Goal: Task Accomplishment & Management: Use online tool/utility

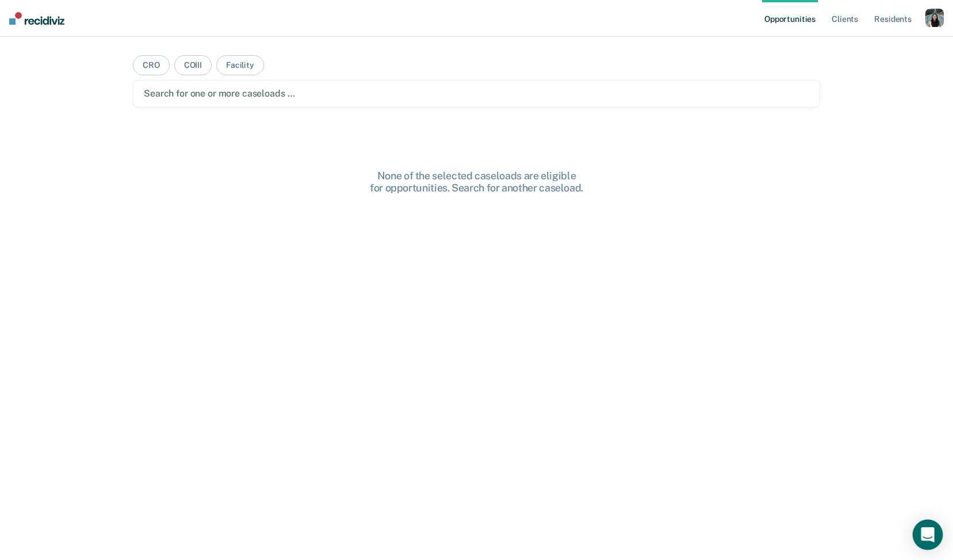
click at [924, 542] on div "Open Intercom Messenger" at bounding box center [928, 535] width 30 height 30
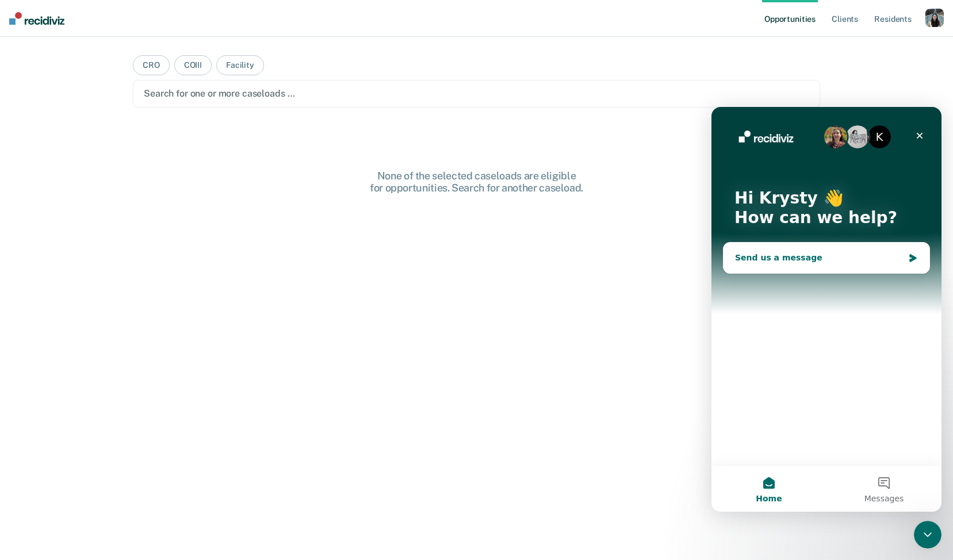
click at [835, 255] on div "Send us a message" at bounding box center [819, 258] width 169 height 12
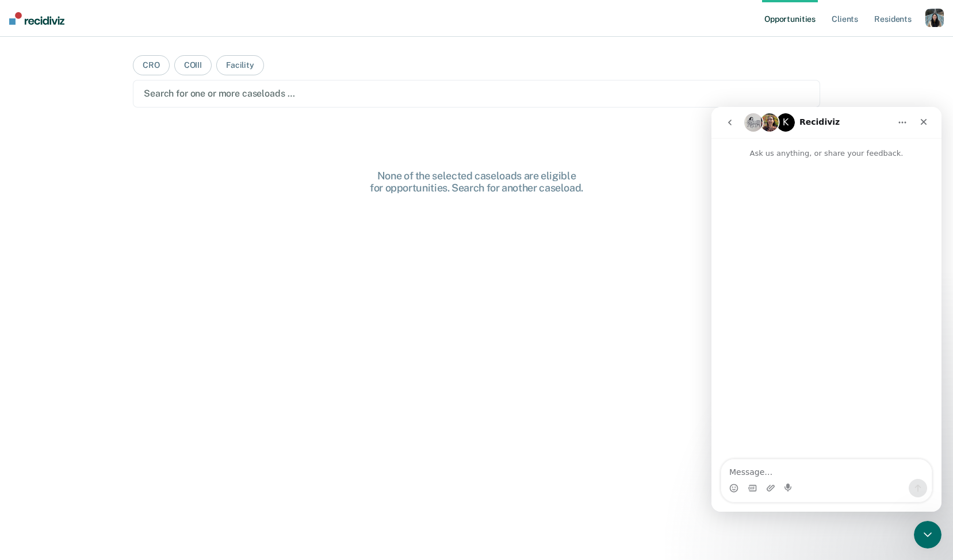
click at [734, 120] on icon "go back" at bounding box center [730, 122] width 9 height 9
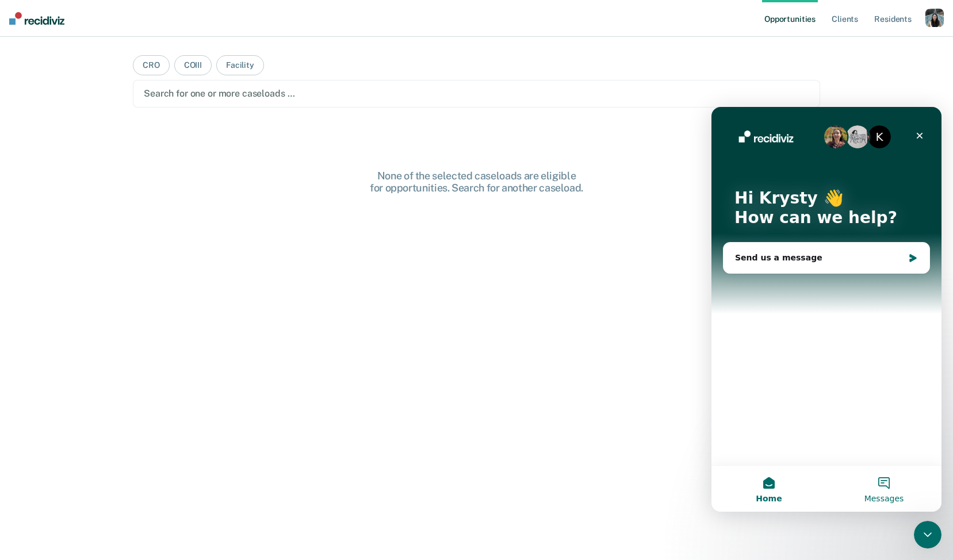
click at [889, 498] on span "Messages" at bounding box center [885, 499] width 40 height 8
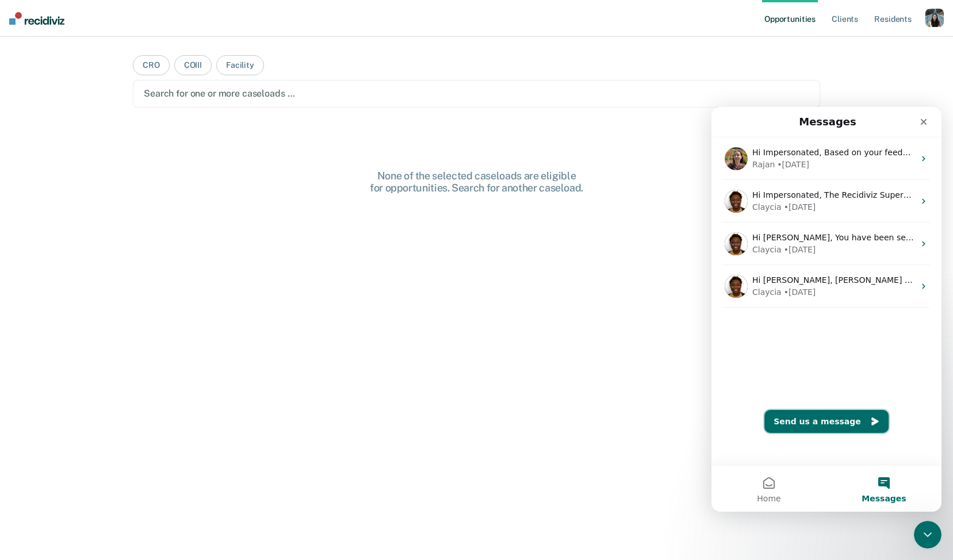
click at [871, 419] on icon "Send us a message" at bounding box center [875, 421] width 9 height 9
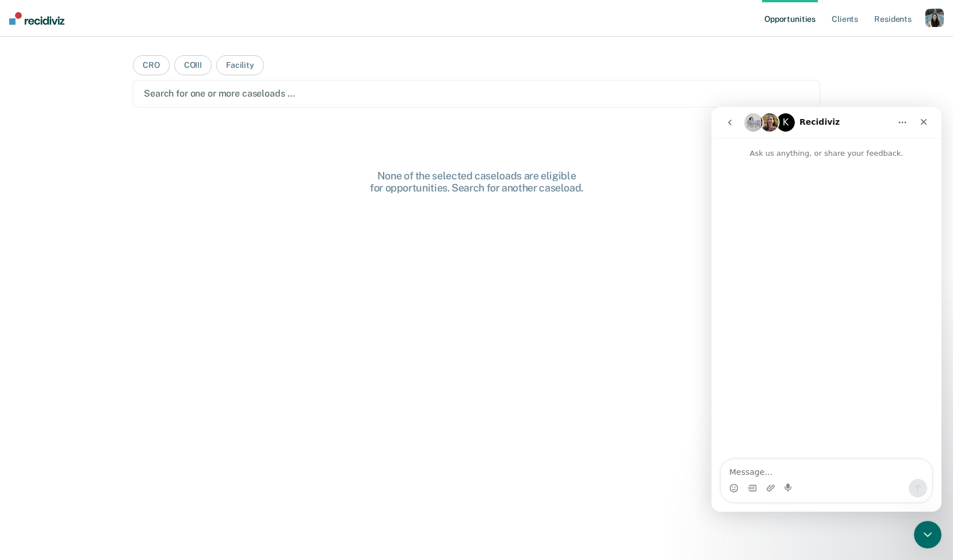
click at [727, 123] on icon "go back" at bounding box center [730, 122] width 9 height 9
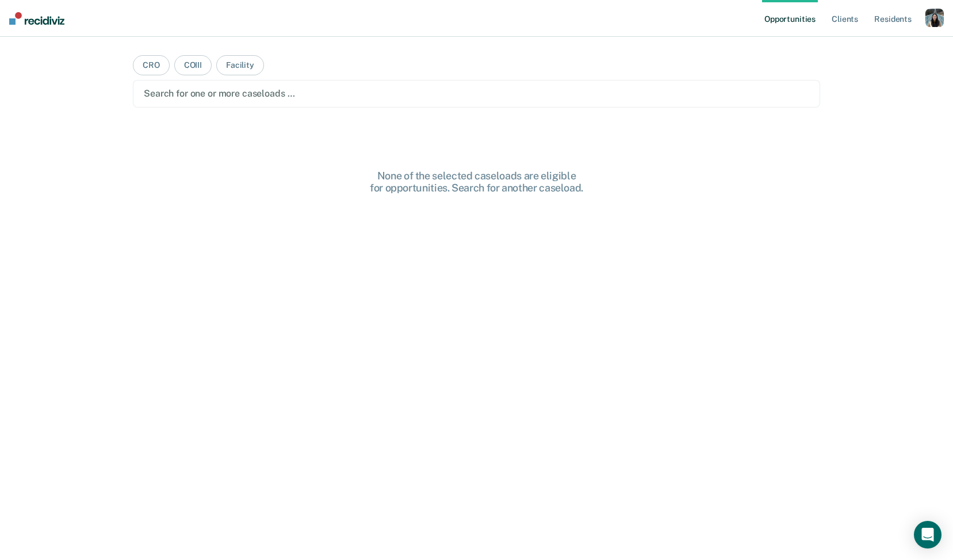
click at [934, 22] on div "button" at bounding box center [935, 18] width 18 height 18
click at [873, 47] on link "Profile" at bounding box center [888, 47] width 93 height 10
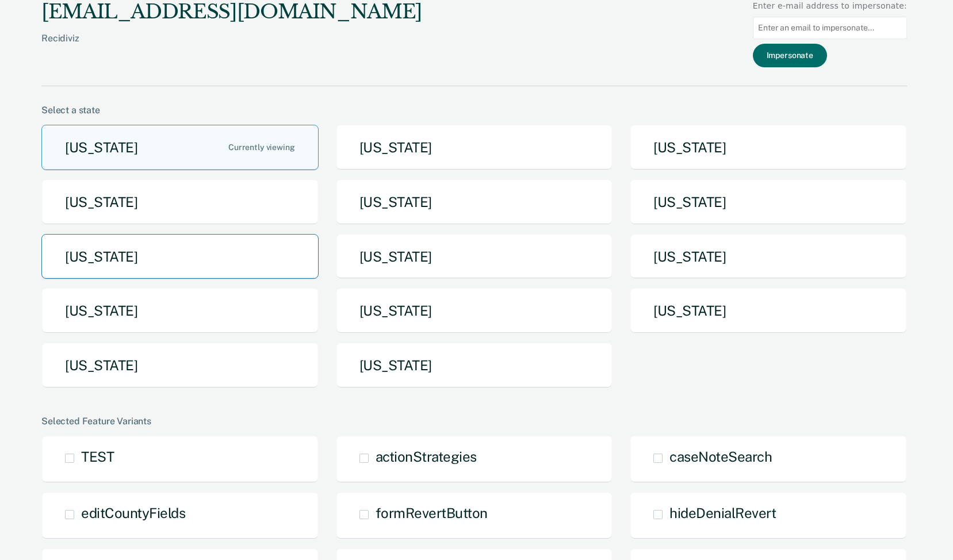
click at [273, 252] on button "[US_STATE]" at bounding box center [179, 256] width 277 height 45
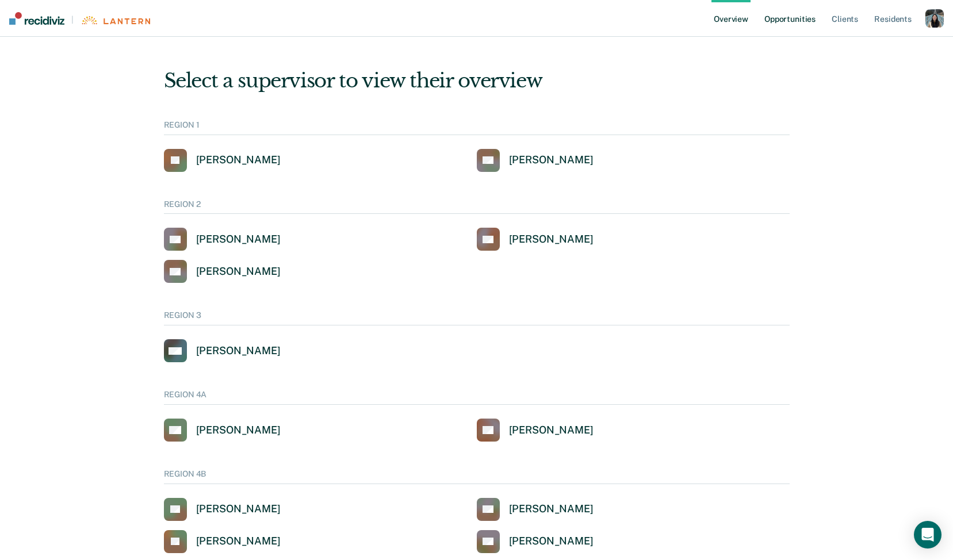
click at [805, 13] on link "Opportunities" at bounding box center [790, 18] width 56 height 37
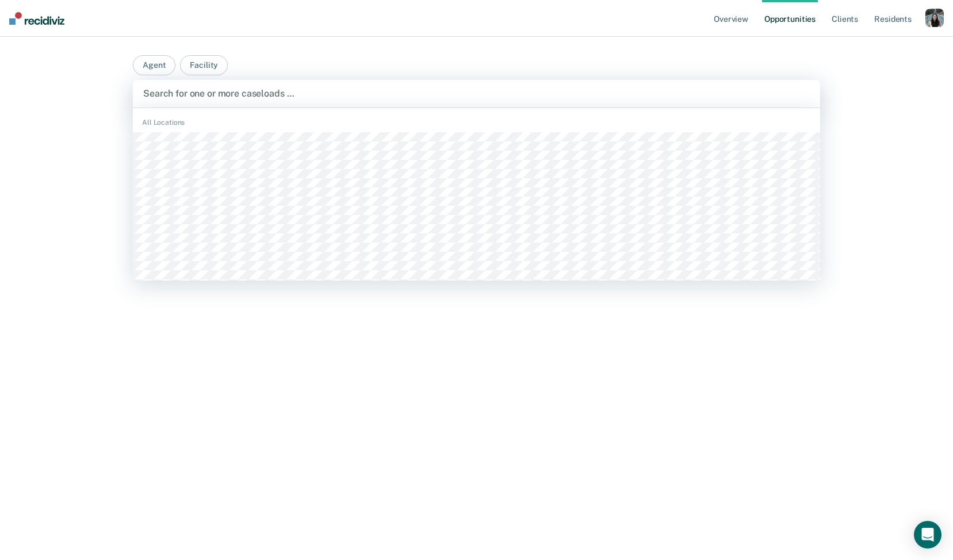
click at [427, 98] on div at bounding box center [476, 93] width 667 height 13
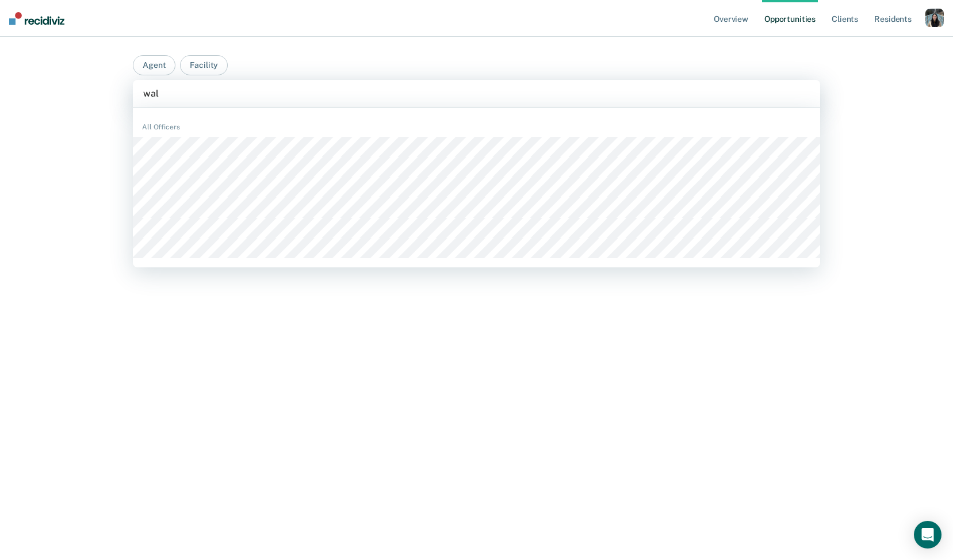
type input "wald"
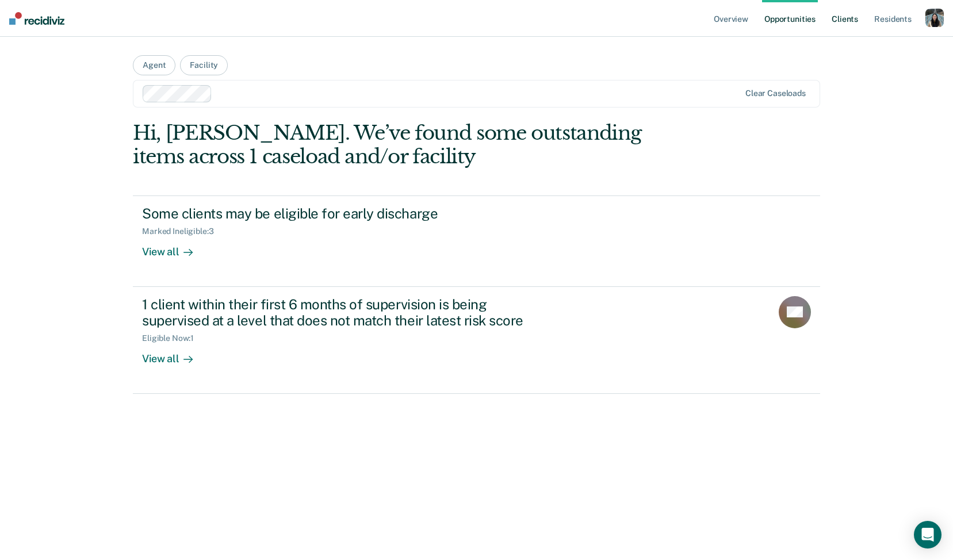
click at [847, 22] on link "Client s" at bounding box center [845, 18] width 31 height 37
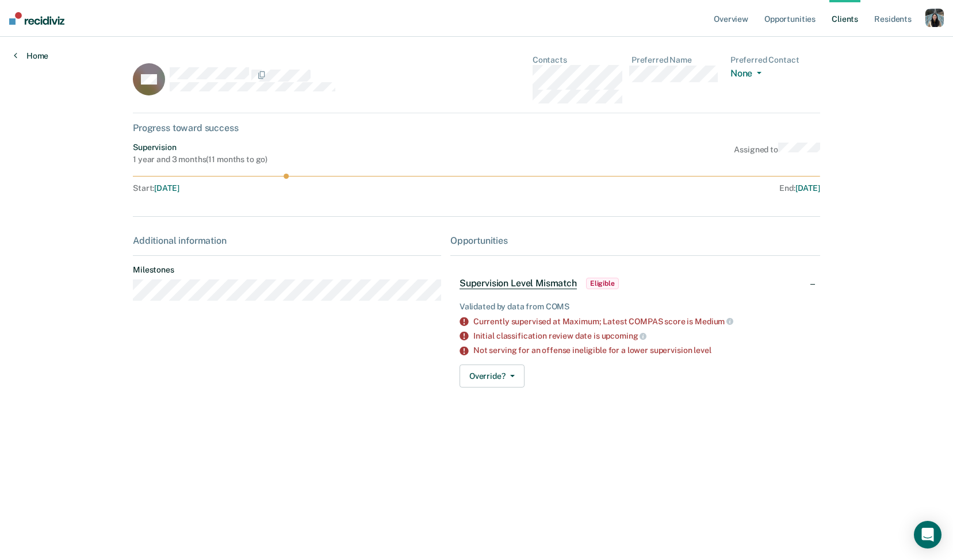
click at [40, 55] on link "Home" at bounding box center [31, 56] width 35 height 10
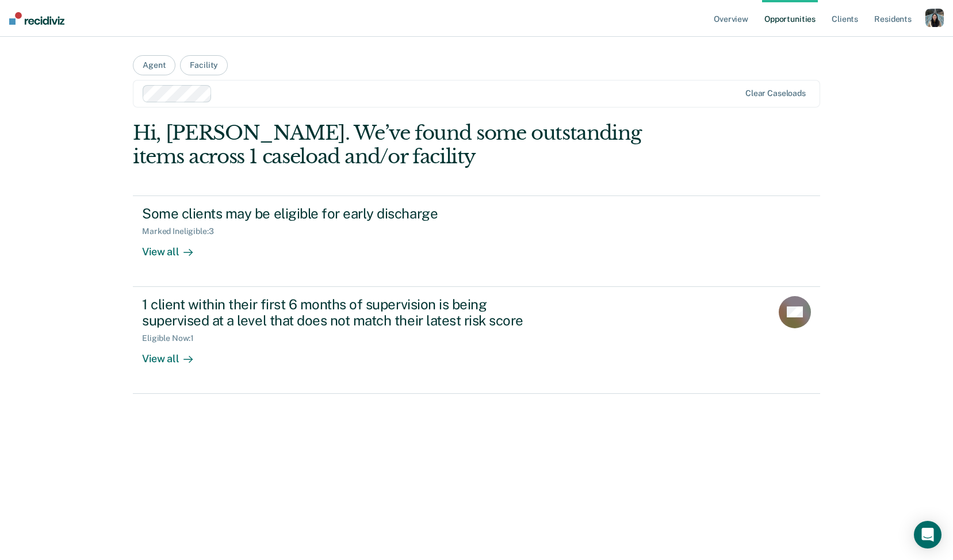
click at [299, 101] on div at bounding box center [442, 93] width 598 height 17
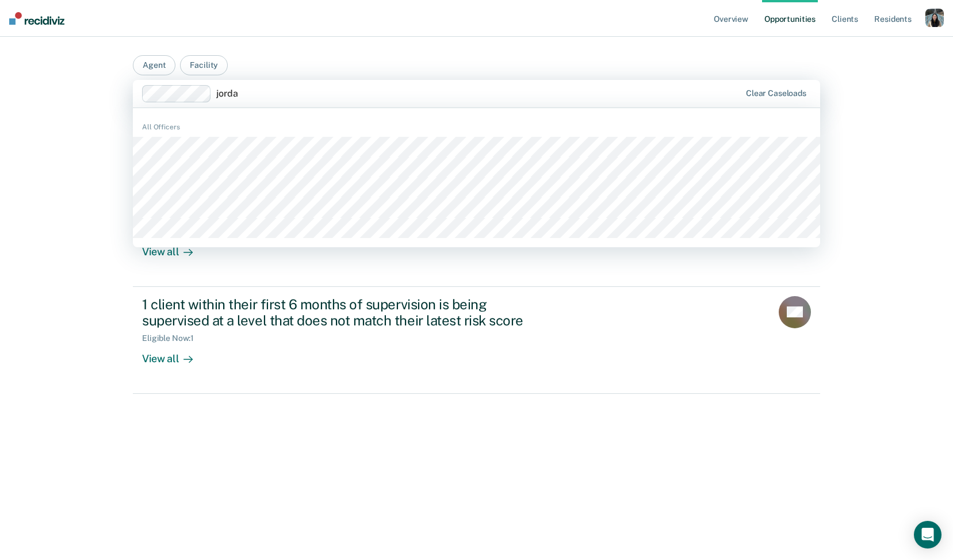
type input "jordan"
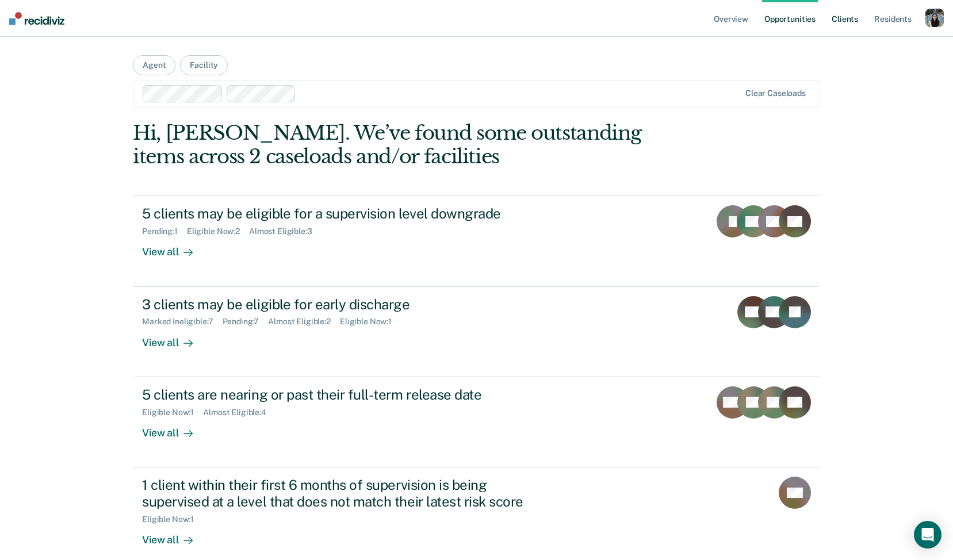
click at [860, 21] on link "Client s" at bounding box center [845, 18] width 31 height 37
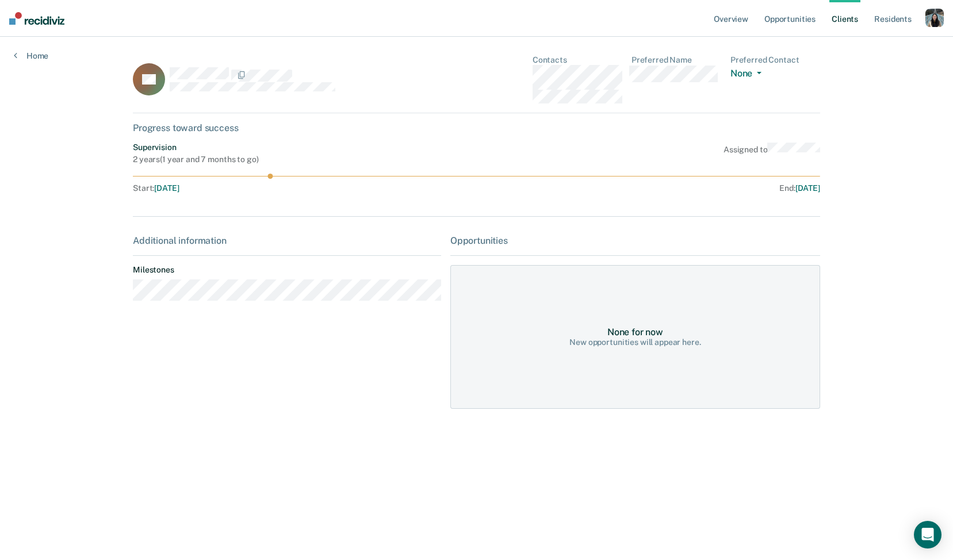
click at [768, 148] on div "Overview Opportunities Client s Resident s Profile How it works Log Out Home PA…" at bounding box center [476, 280] width 953 height 560
click at [938, 18] on div "button" at bounding box center [935, 18] width 18 height 18
click at [48, 46] on div "Home" at bounding box center [31, 49] width 62 height 24
click at [41, 53] on link "Home" at bounding box center [31, 56] width 35 height 10
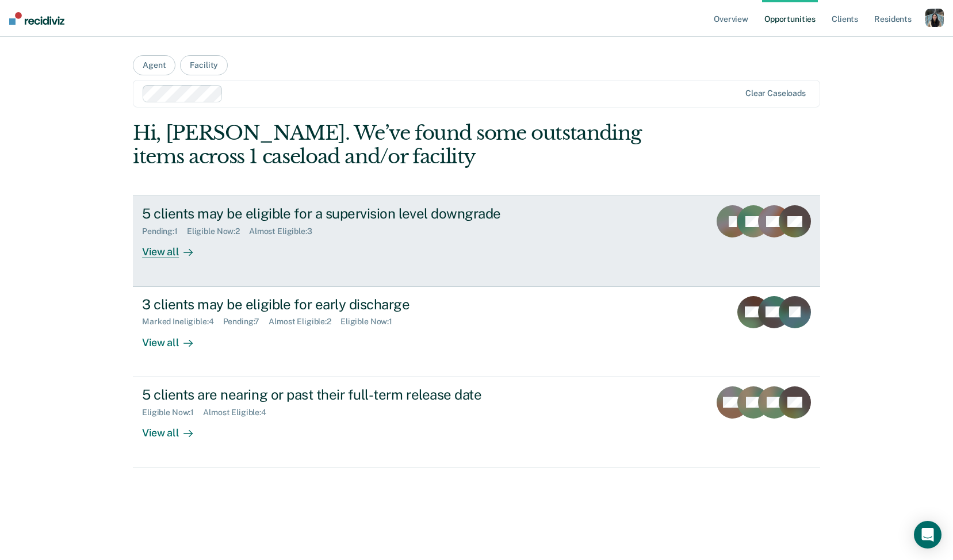
click at [263, 240] on div "5 clients may be eligible for a supervision level downgrade Pending : 1 Eligibl…" at bounding box center [358, 231] width 432 height 53
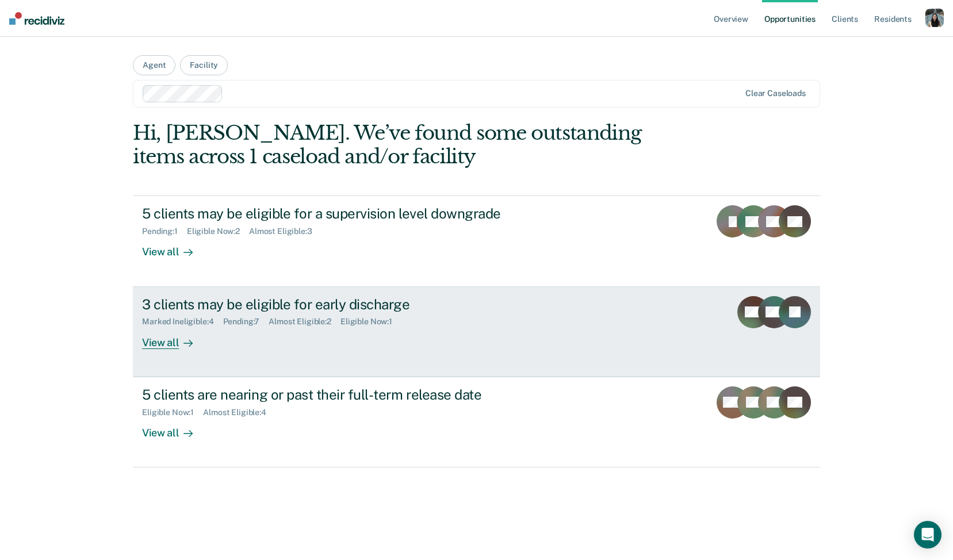
click at [188, 314] on div "Marked Ineligible : 4 Pending : 7 Almost Eligible : 2 Eligible Now : 1" at bounding box center [344, 319] width 404 height 14
